Goal: Obtain resource: Download file/media

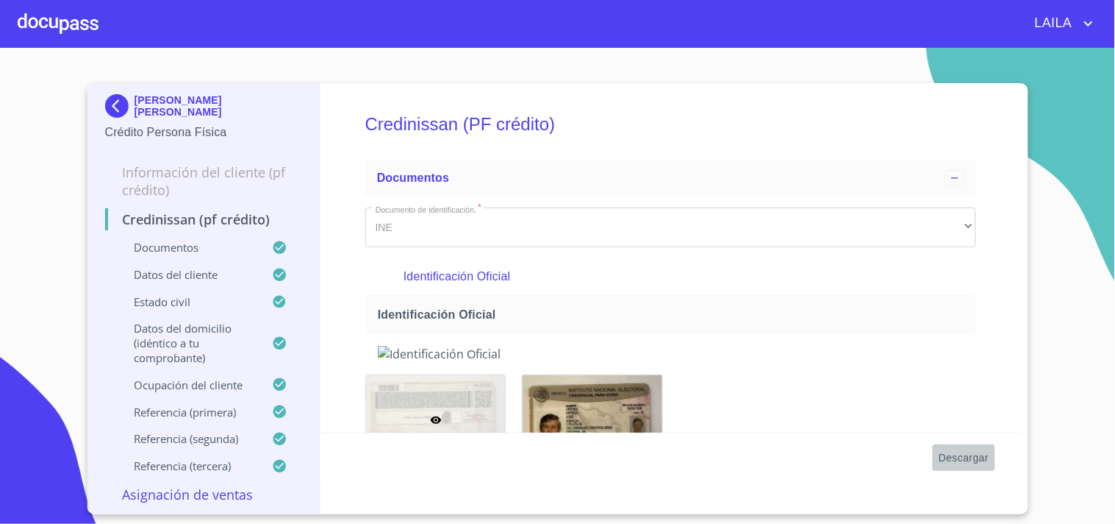
click at [953, 450] on span "Descargar" at bounding box center [964, 458] width 50 height 18
click at [126, 107] on img at bounding box center [119, 106] width 29 height 24
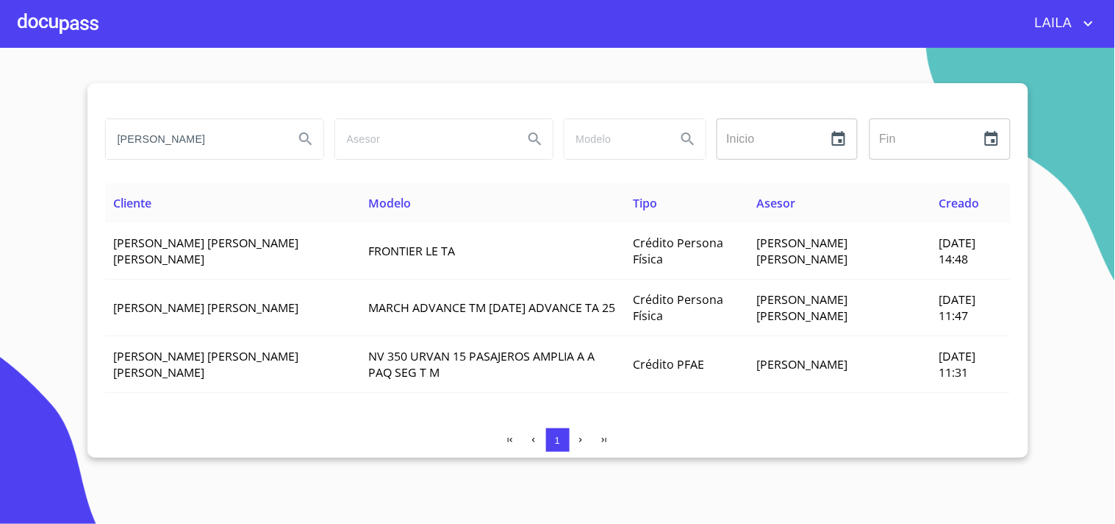
click at [200, 143] on input "[PERSON_NAME]" at bounding box center [194, 139] width 176 height 40
click at [197, 141] on input "[PERSON_NAME]" at bounding box center [194, 139] width 176 height 40
click at [194, 137] on input "[PERSON_NAME]" at bounding box center [194, 139] width 176 height 40
drag, startPoint x: 194, startPoint y: 137, endPoint x: 0, endPoint y: 101, distance: 197.6
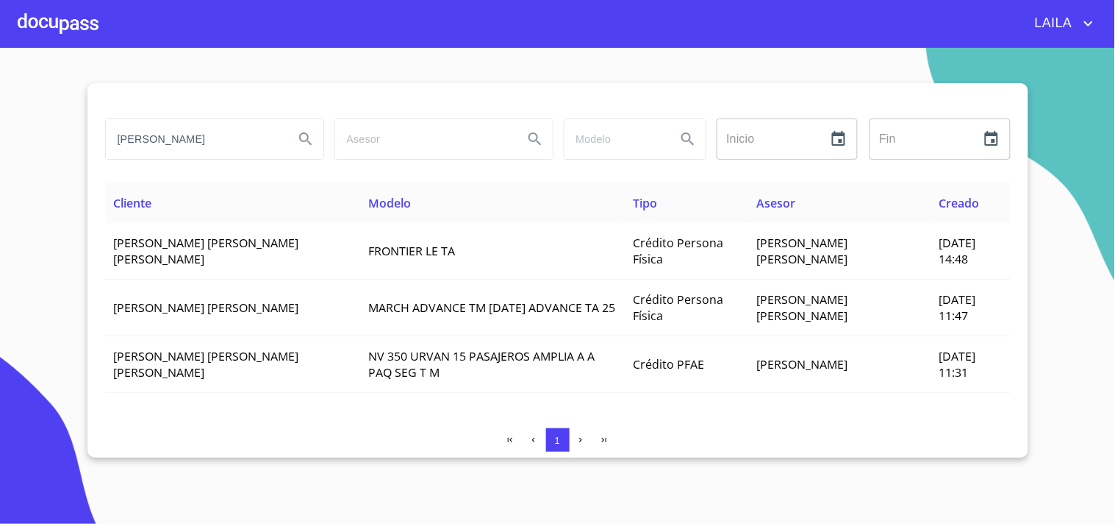
click at [0, 101] on section "[PERSON_NAME] Inicio ​ Fin ​ Cliente Modelo Tipo Asesor Creado [PERSON_NAME] [P…" at bounding box center [557, 286] width 1115 height 476
type input "g"
click at [187, 143] on input "search" at bounding box center [194, 139] width 176 height 40
type input "l"
type input "[PERSON_NAME]"
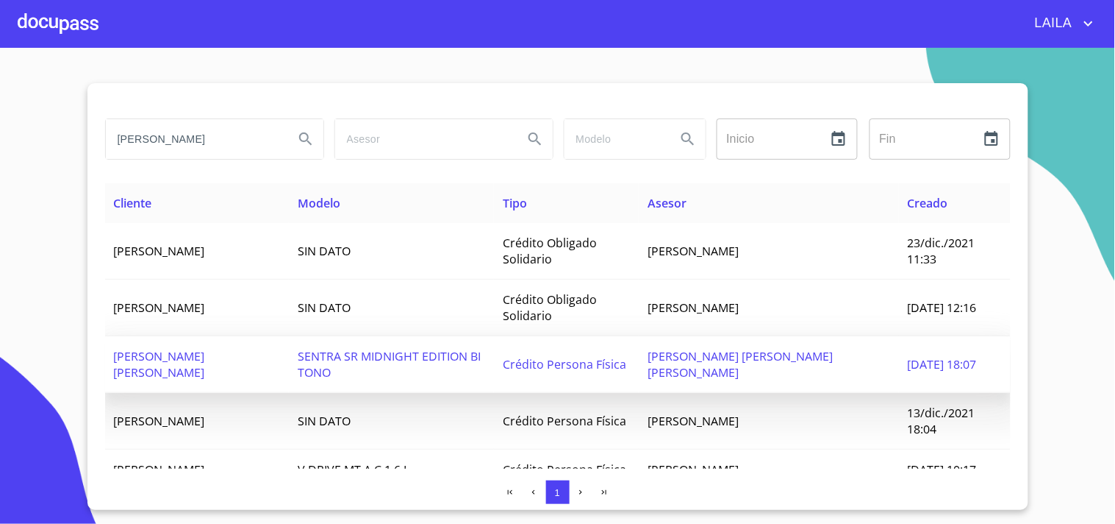
click at [176, 343] on td "[PERSON_NAME] [PERSON_NAME]" at bounding box center [197, 364] width 185 height 57
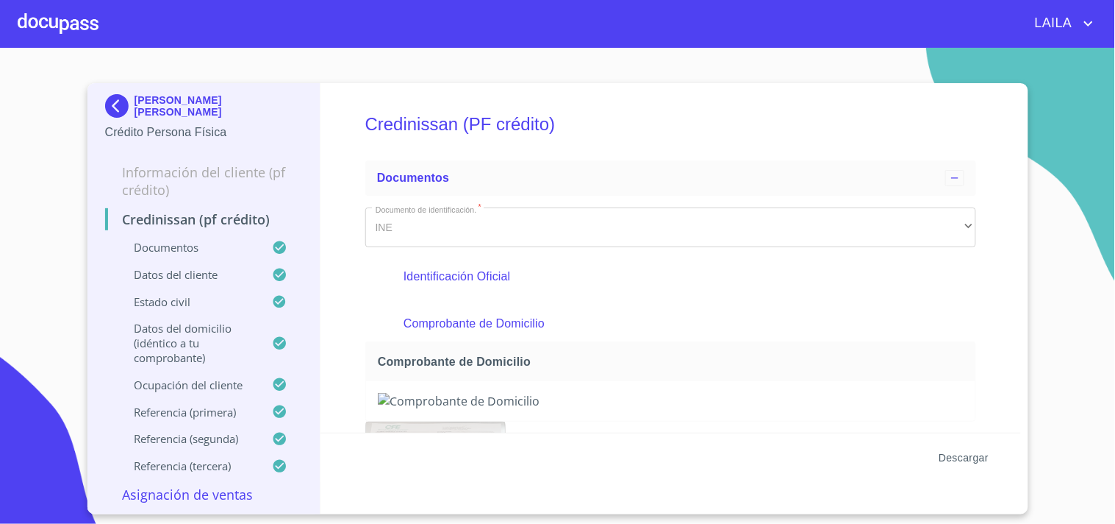
click at [979, 453] on span "Descargar" at bounding box center [964, 458] width 50 height 18
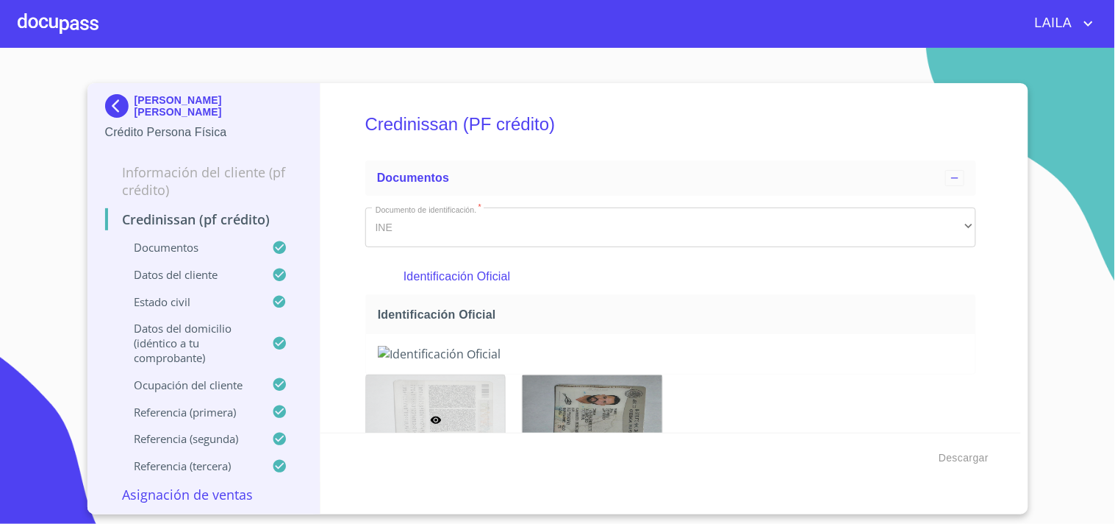
click at [126, 107] on img at bounding box center [119, 106] width 29 height 24
